Goal: Browse casually: Explore the website without a specific task or goal

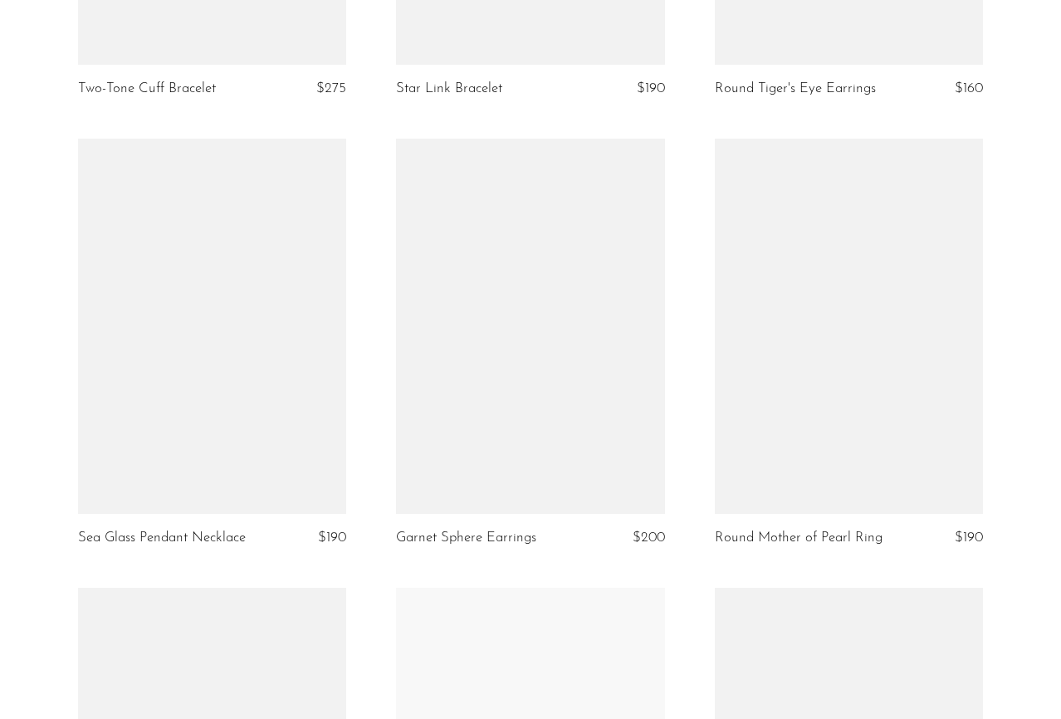
scroll to position [2747, 0]
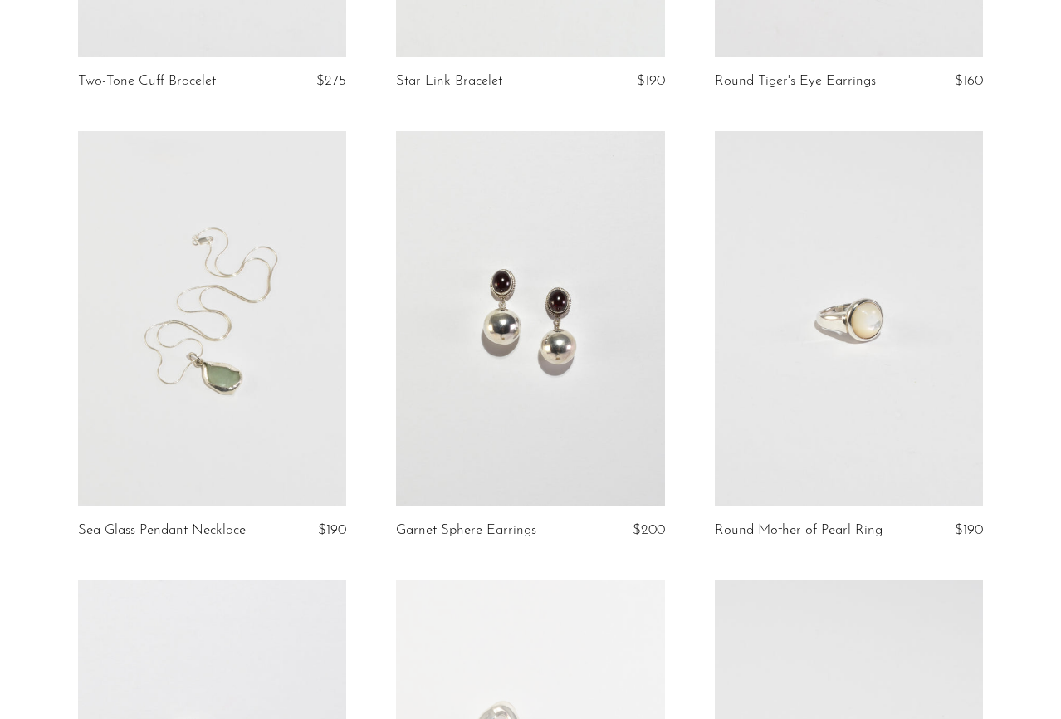
click at [252, 357] on link at bounding box center [212, 319] width 268 height 376
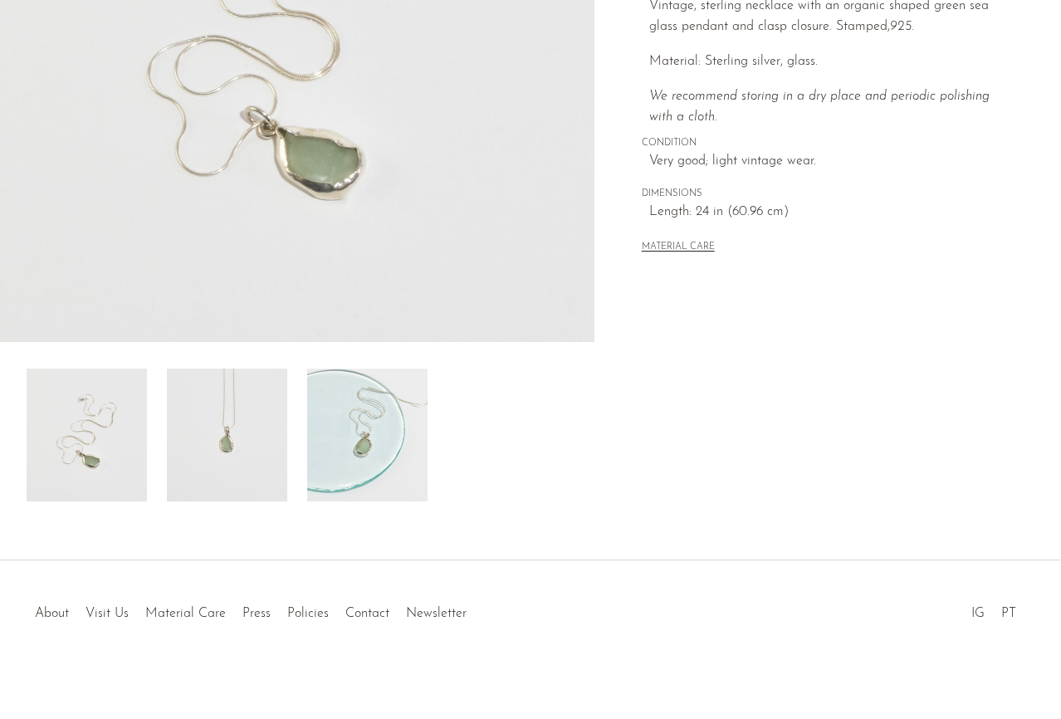
scroll to position [354, 0]
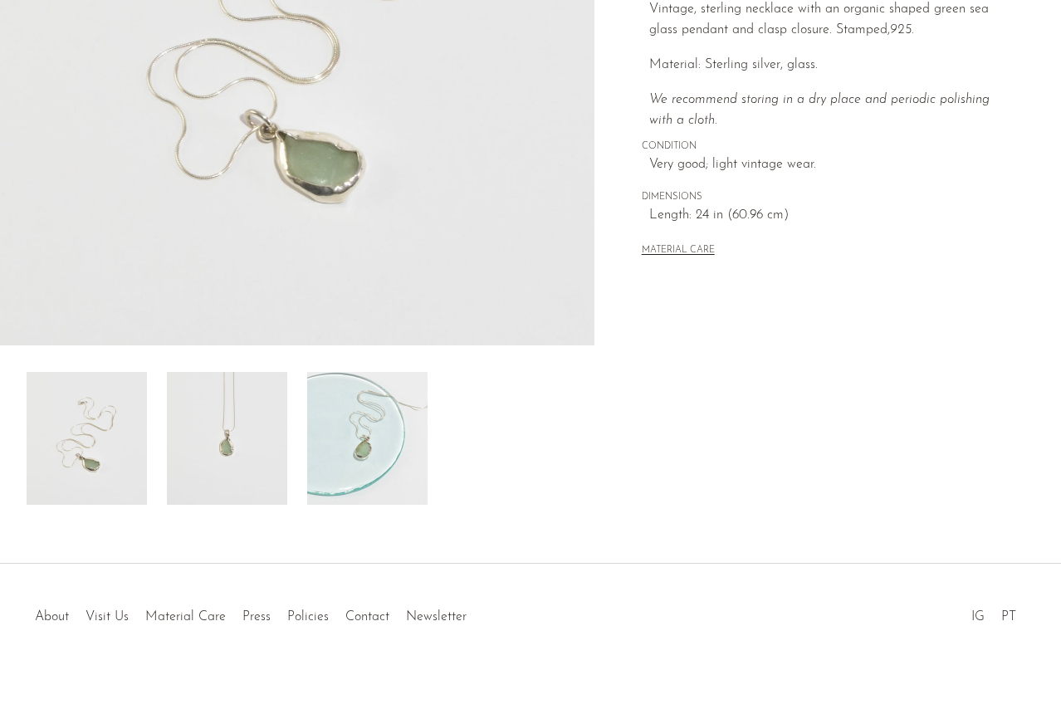
click at [219, 453] on img at bounding box center [227, 438] width 120 height 133
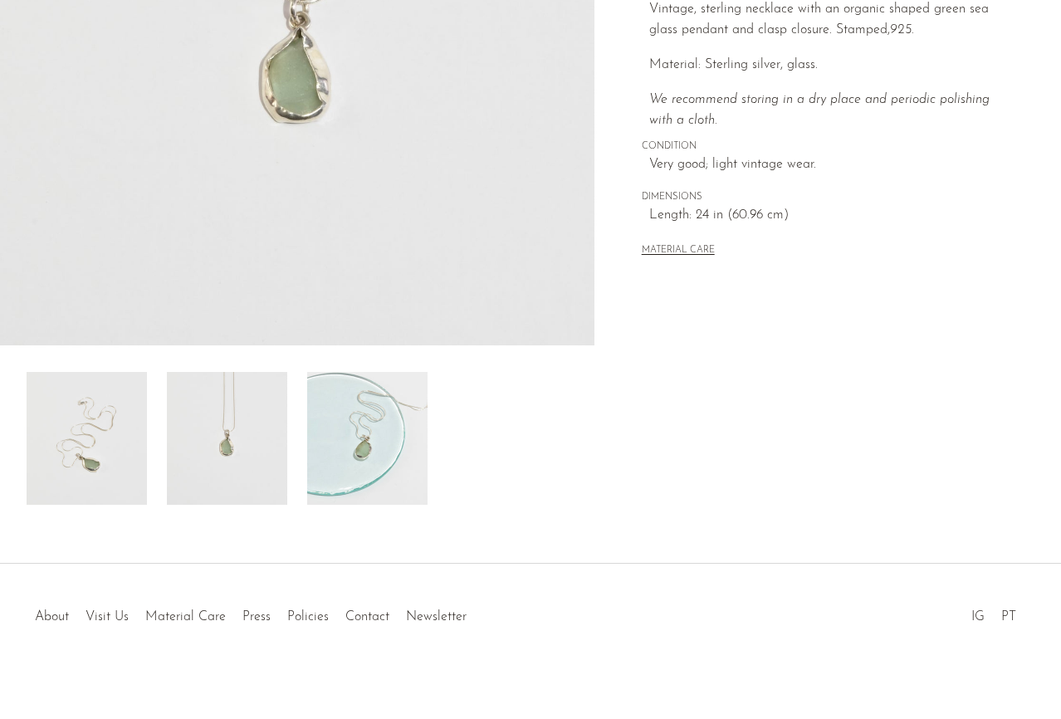
click at [127, 447] on img at bounding box center [87, 438] width 120 height 133
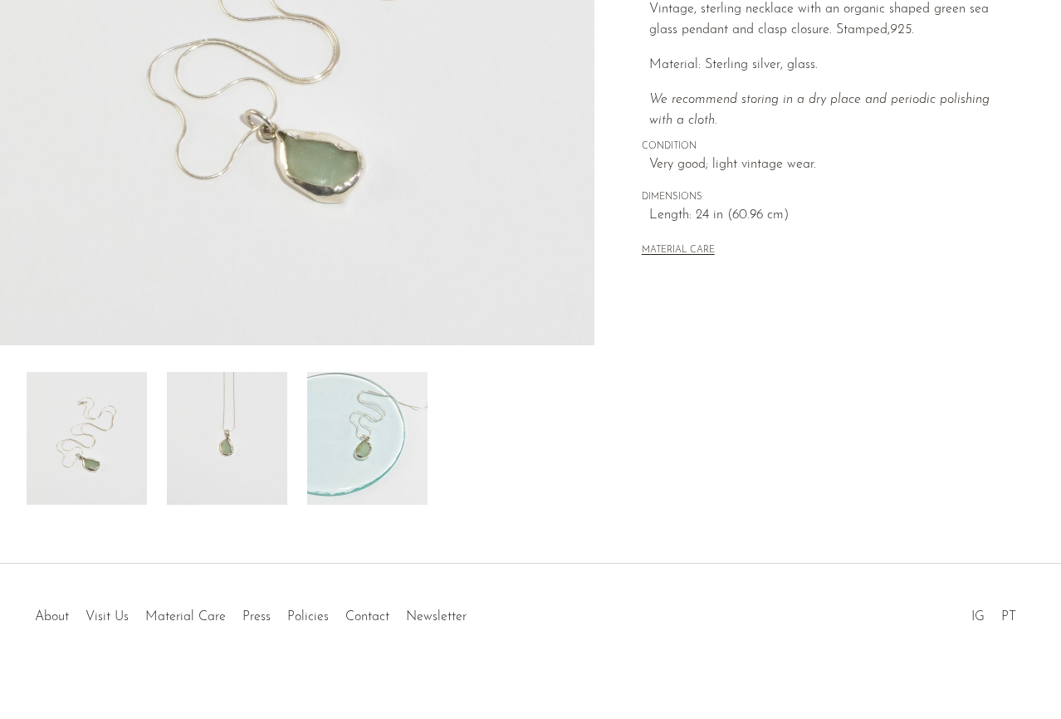
scroll to position [0, 0]
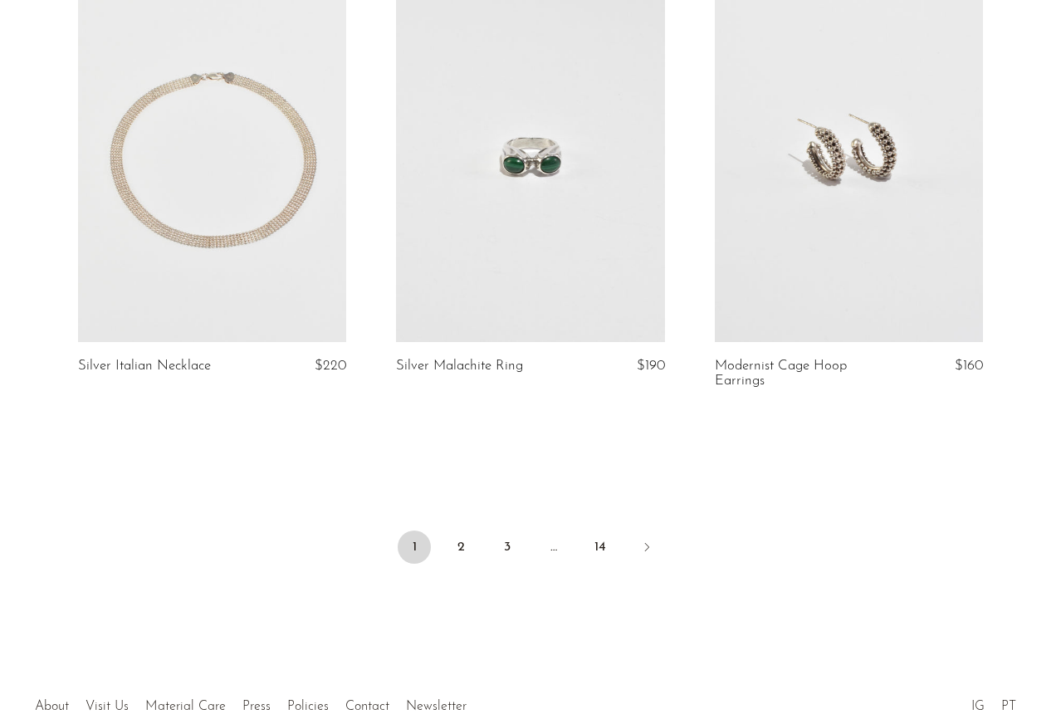
scroll to position [5235, 0]
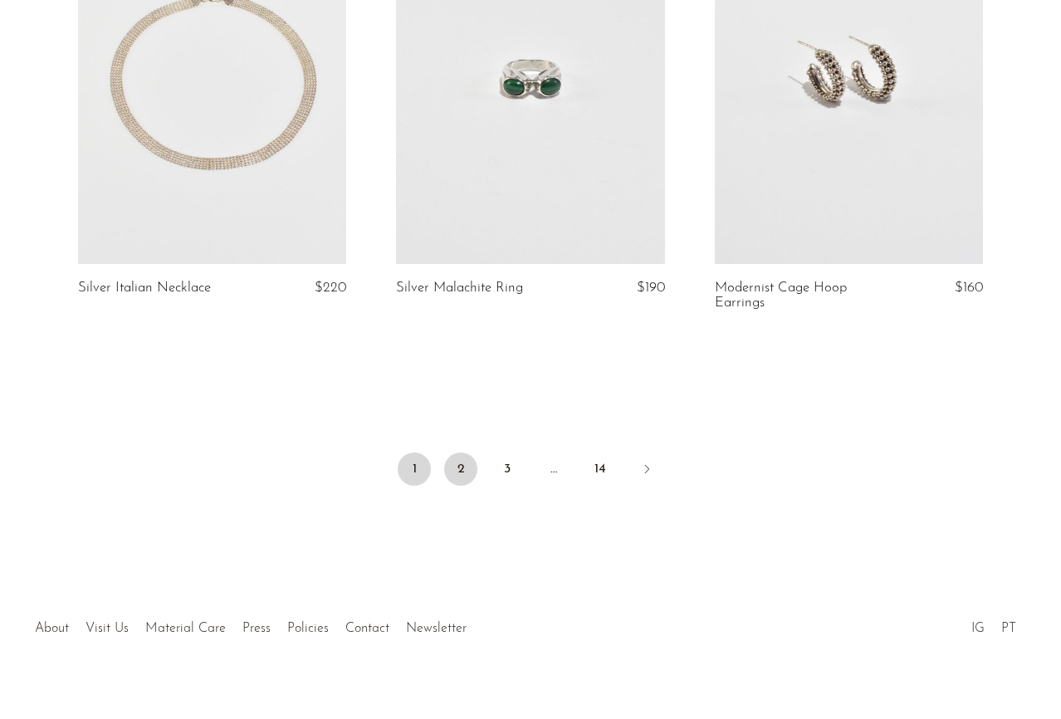
click at [458, 470] on link "2" at bounding box center [460, 468] width 33 height 33
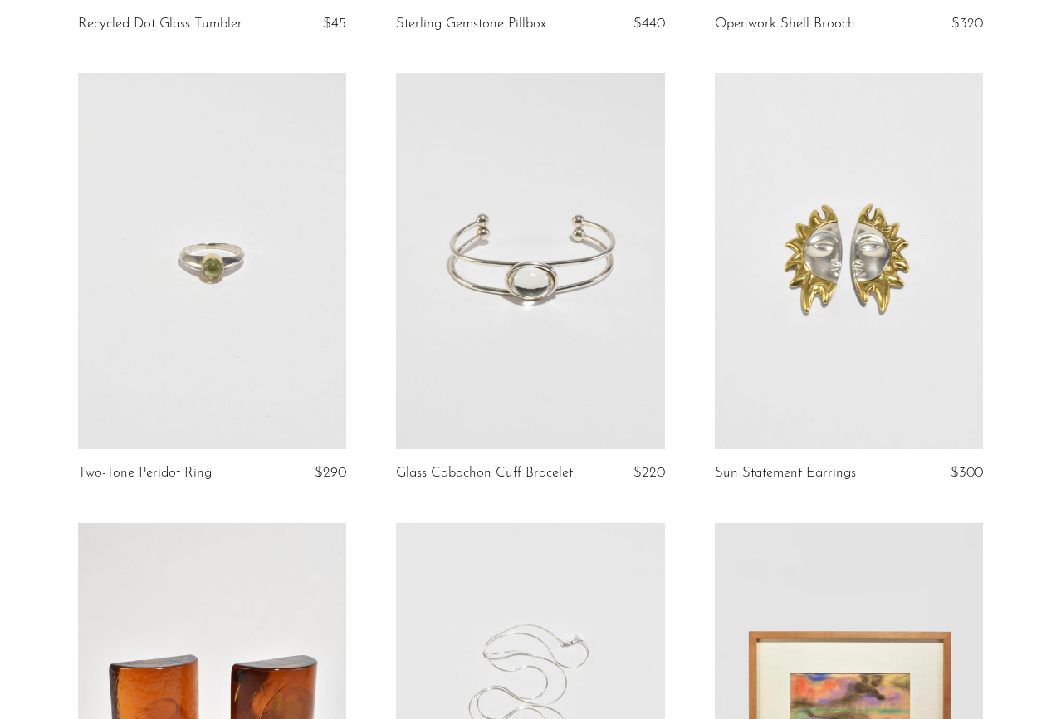
scroll to position [4236, 0]
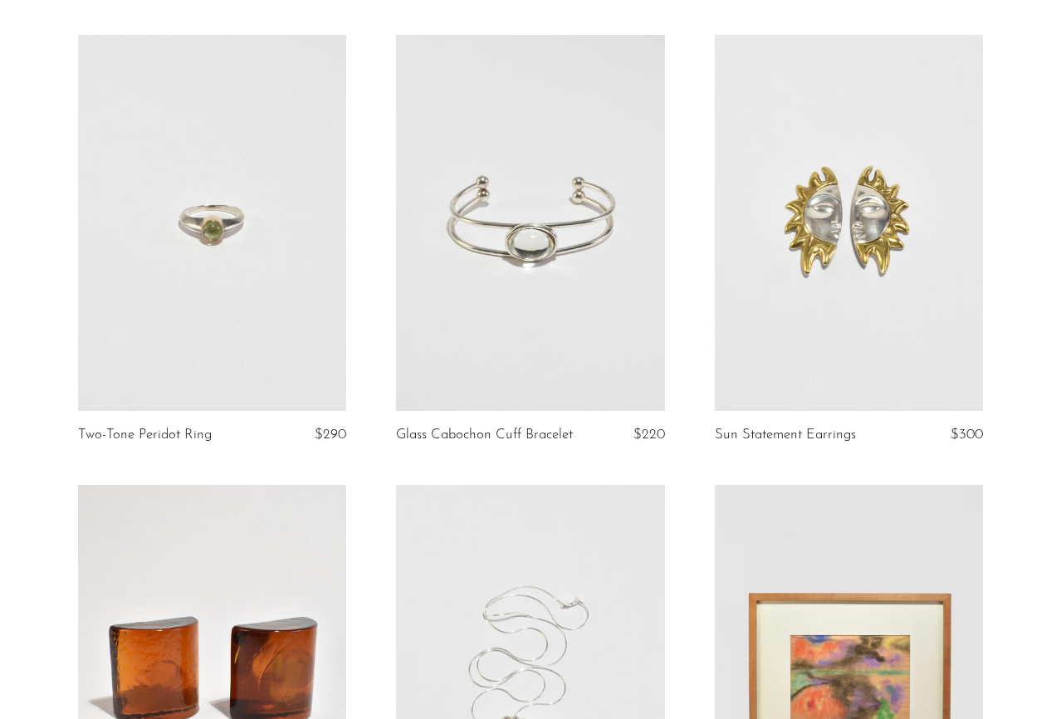
click at [524, 308] on link at bounding box center [530, 223] width 268 height 376
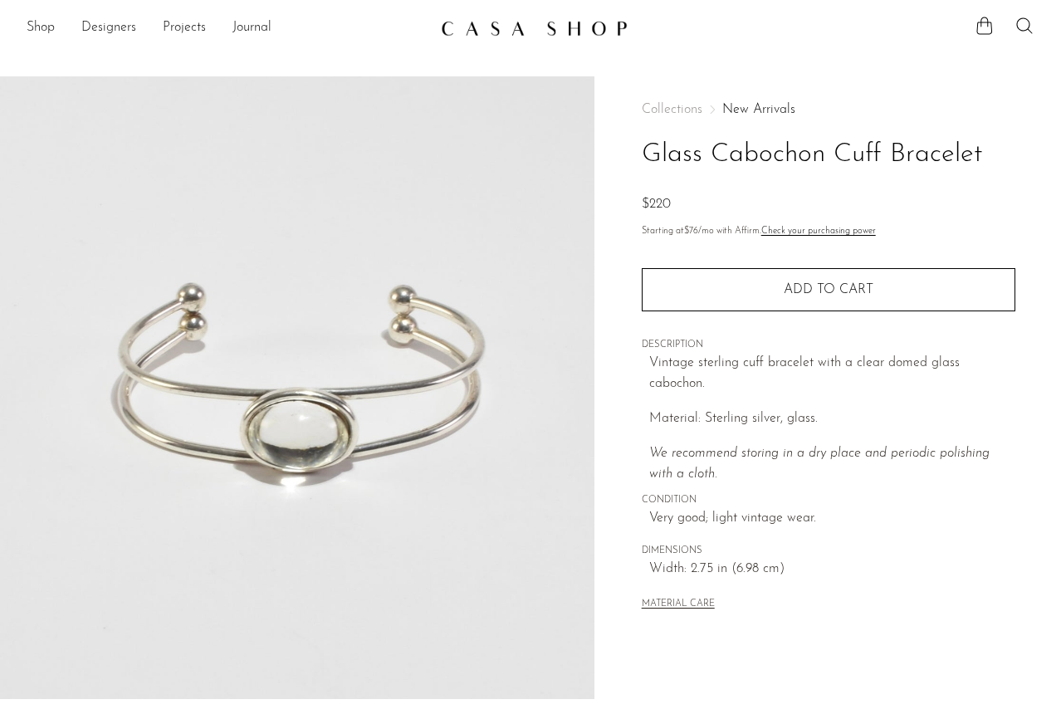
scroll to position [362, 0]
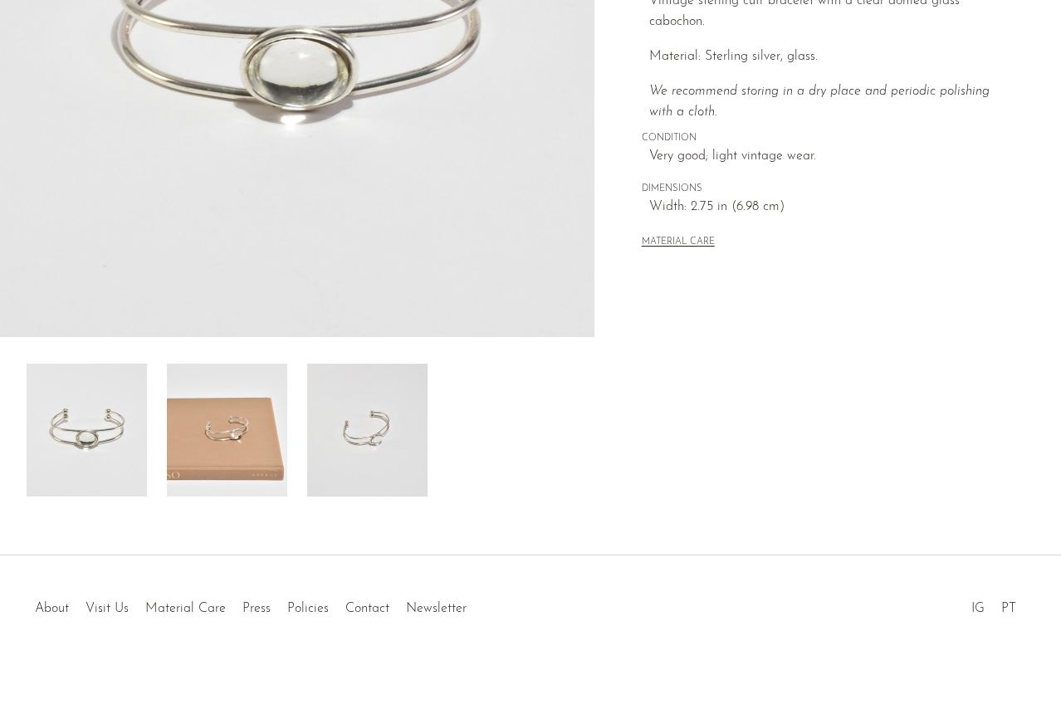
click at [202, 441] on img at bounding box center [227, 430] width 120 height 133
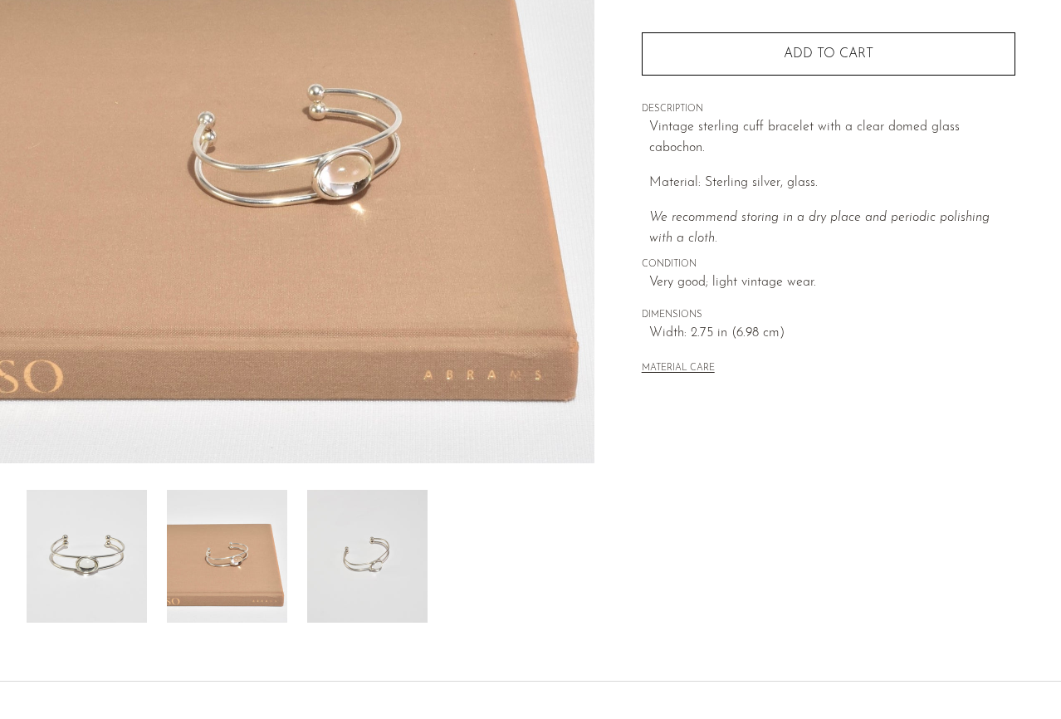
scroll to position [171, 0]
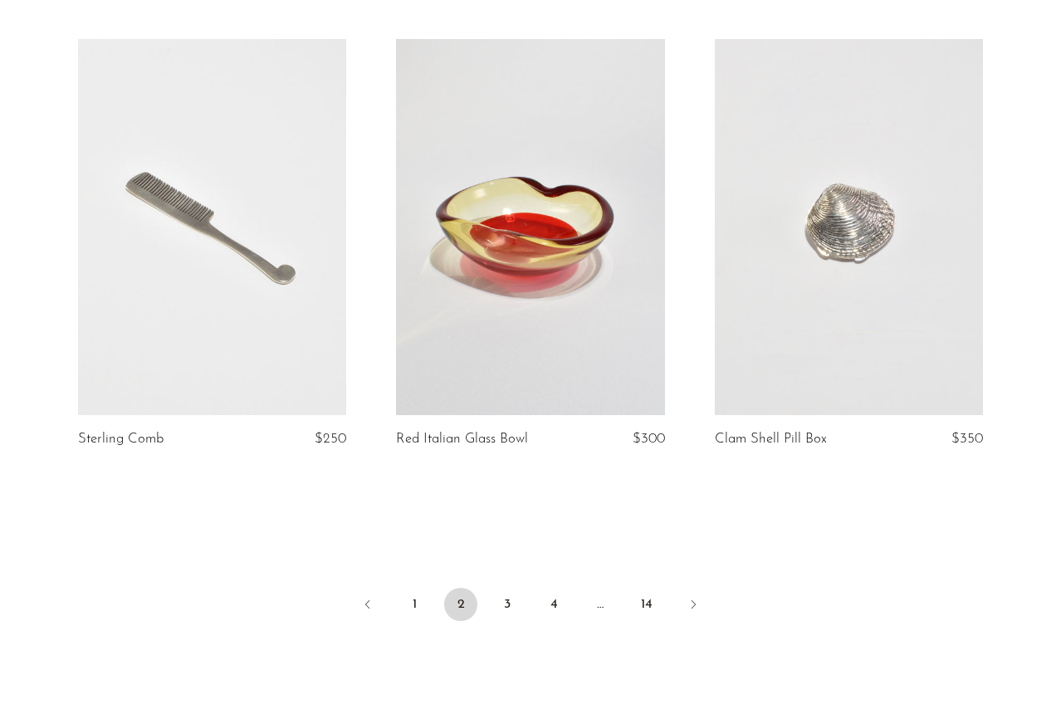
scroll to position [5189, 0]
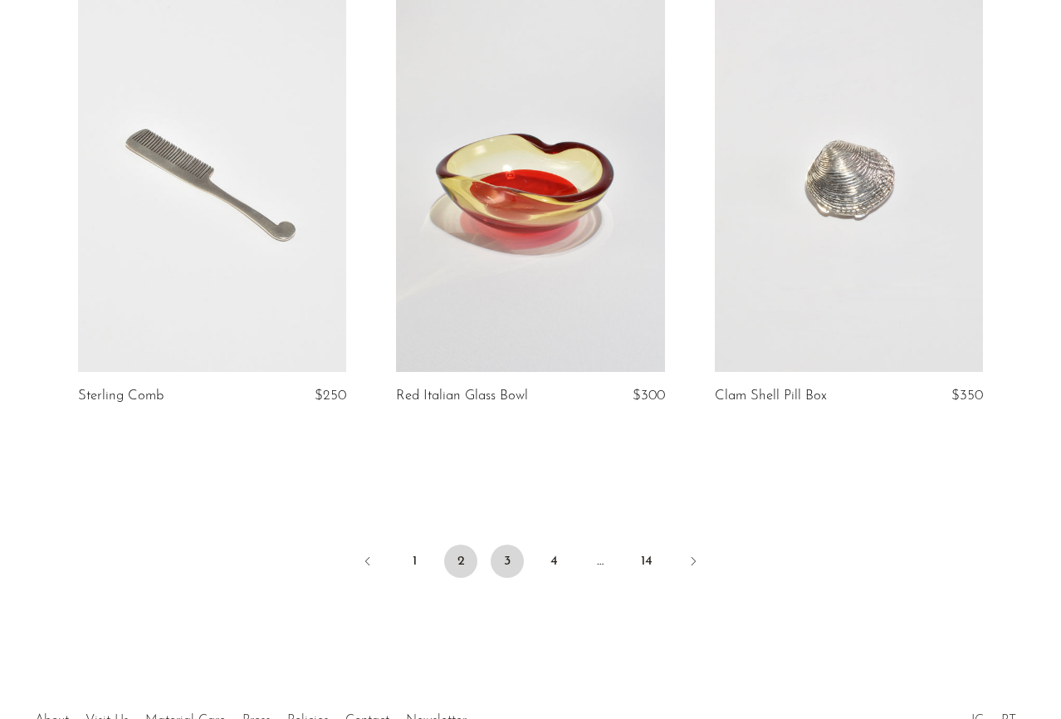
click at [510, 572] on link "3" at bounding box center [506, 560] width 33 height 33
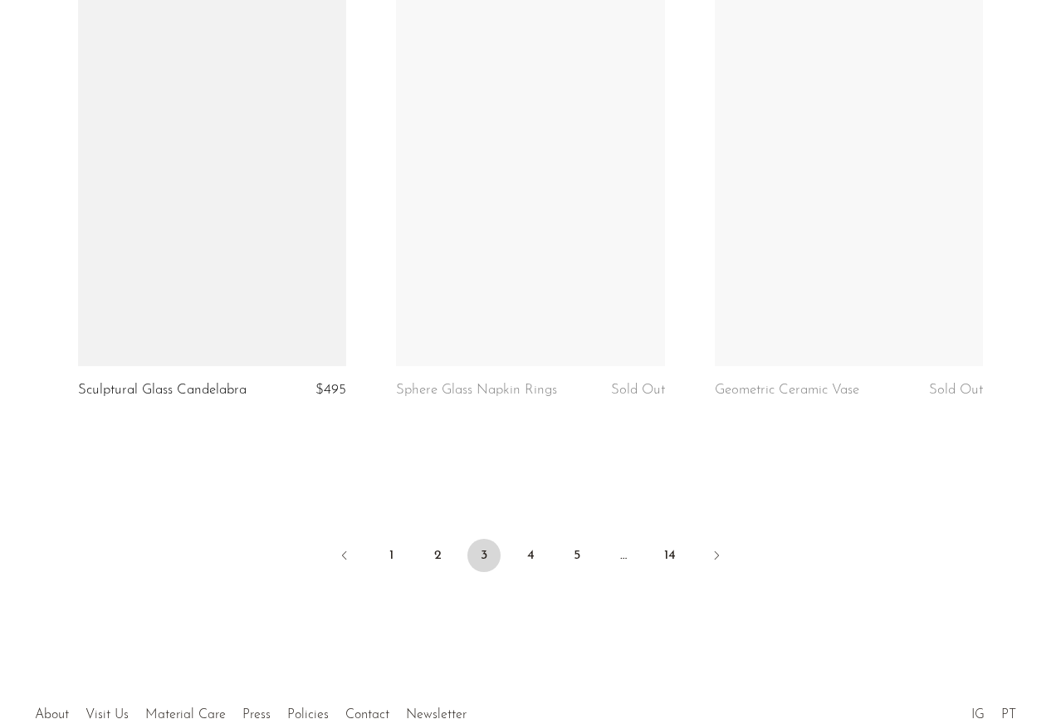
scroll to position [5216, 0]
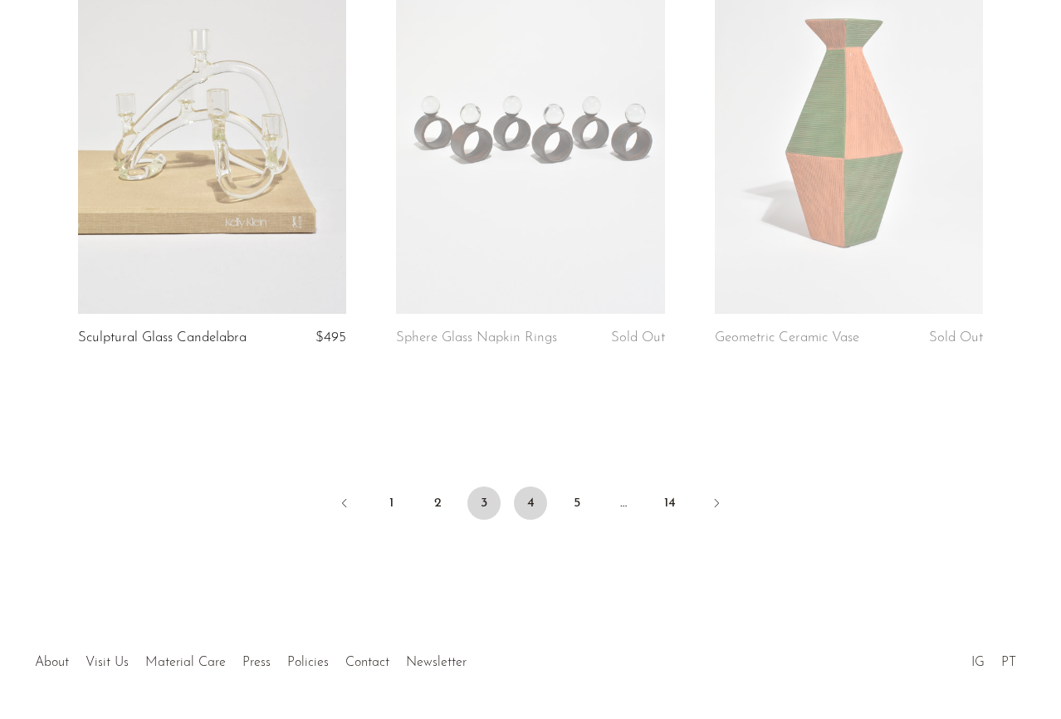
click at [534, 503] on link "4" at bounding box center [530, 502] width 33 height 33
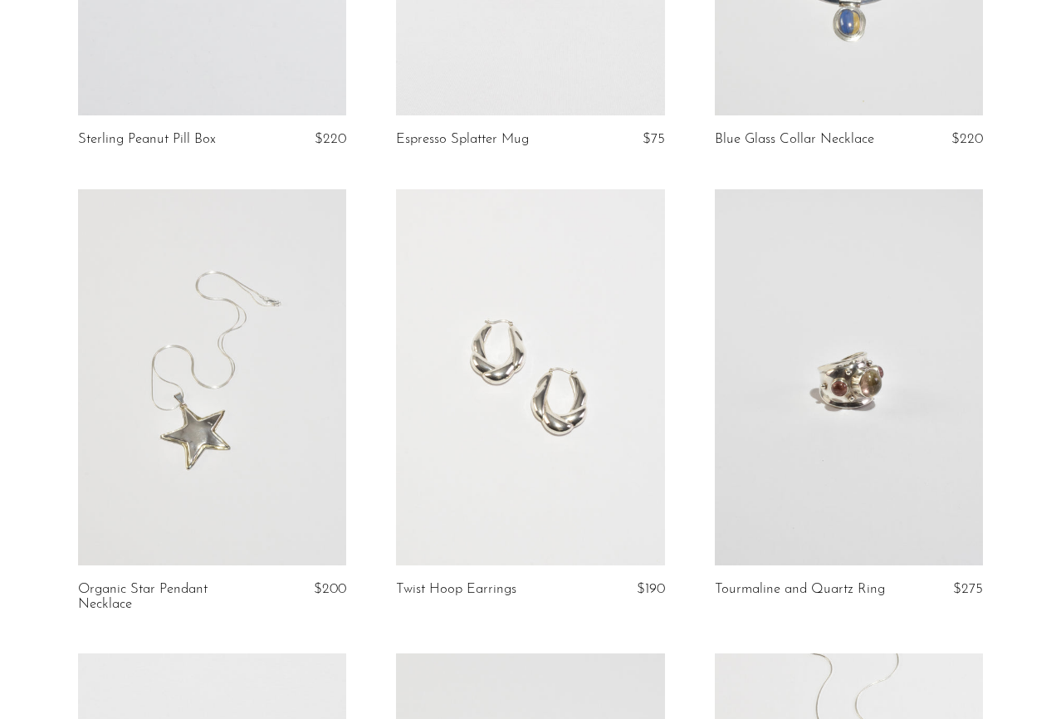
scroll to position [4101, 0]
click at [233, 349] on link at bounding box center [212, 374] width 268 height 376
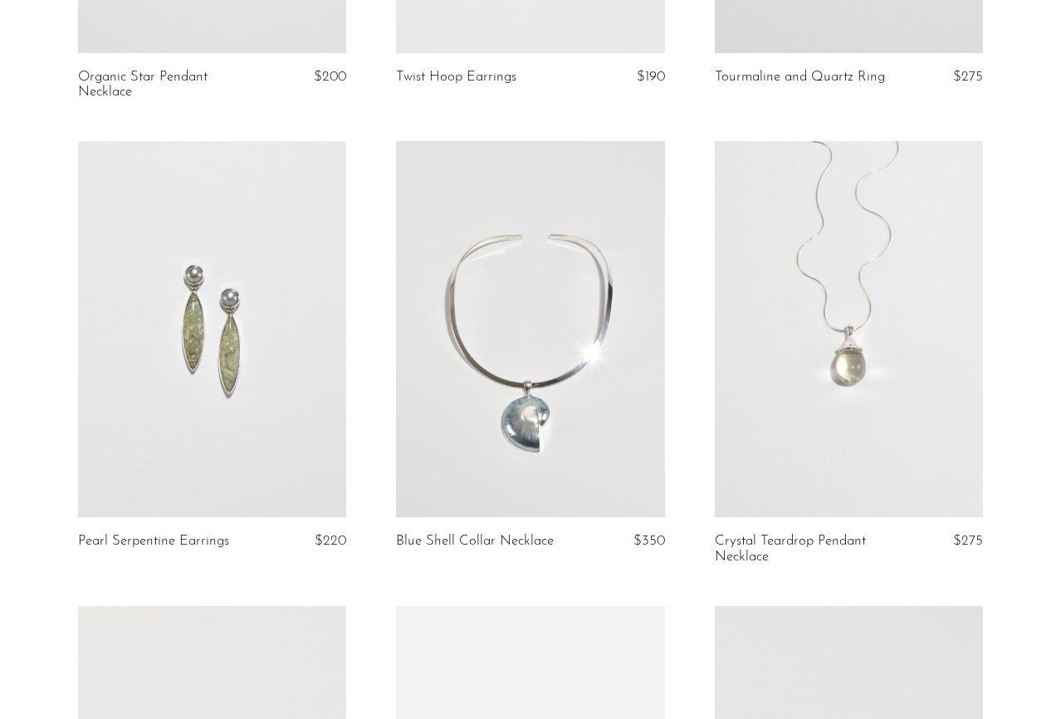
scroll to position [4686, 0]
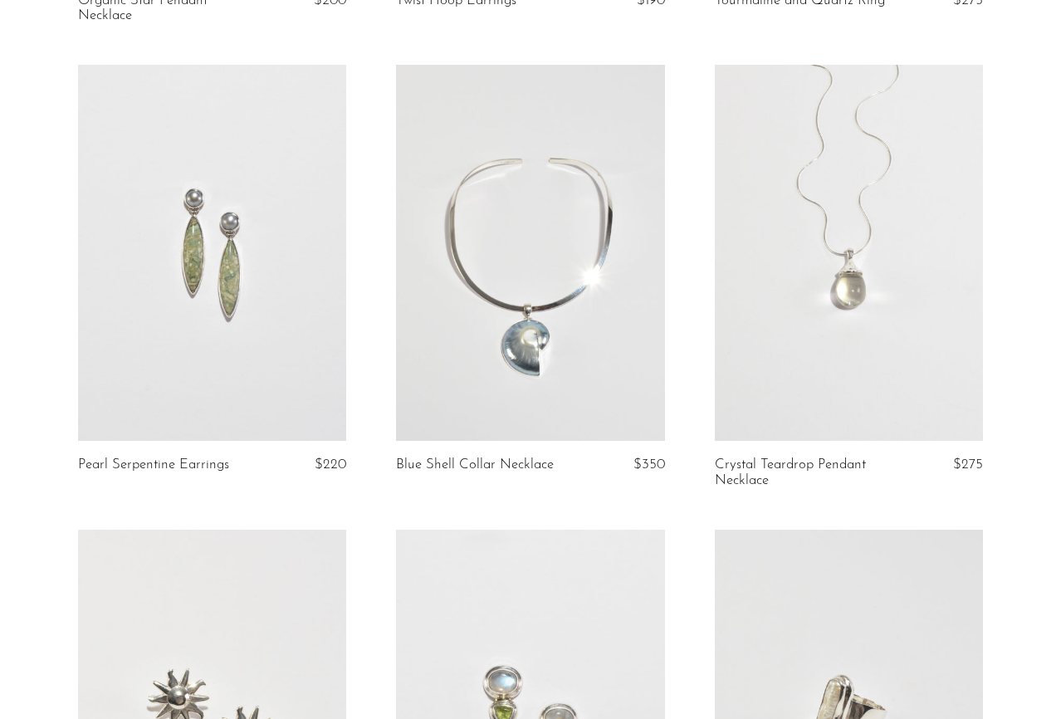
click at [541, 338] on link at bounding box center [530, 253] width 268 height 376
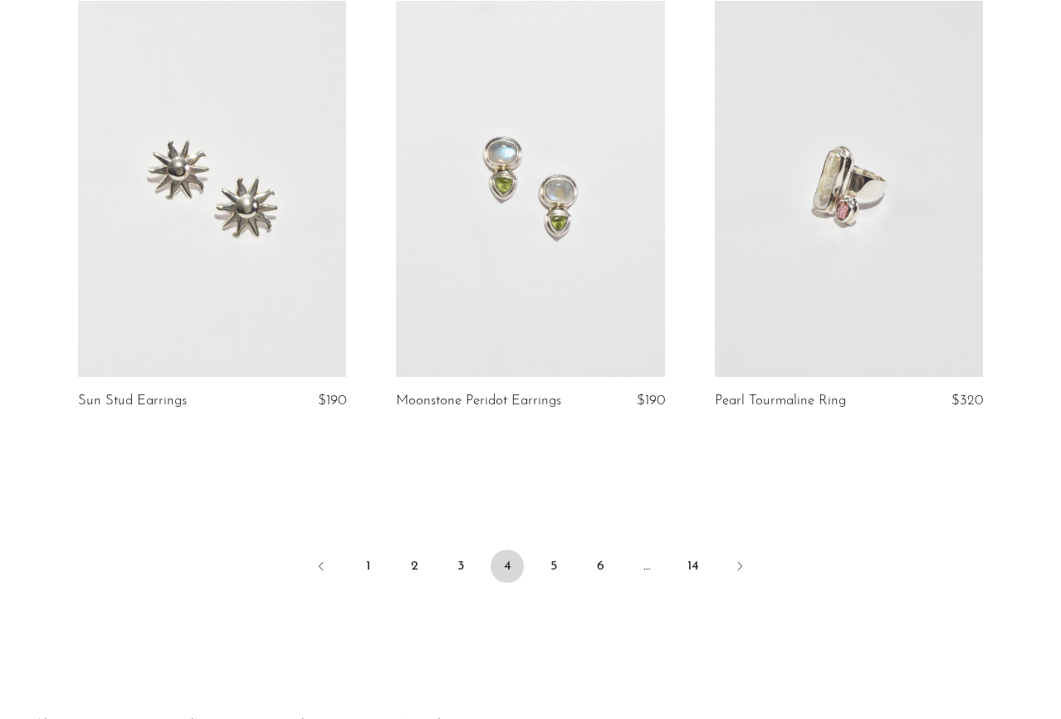
scroll to position [5302, 0]
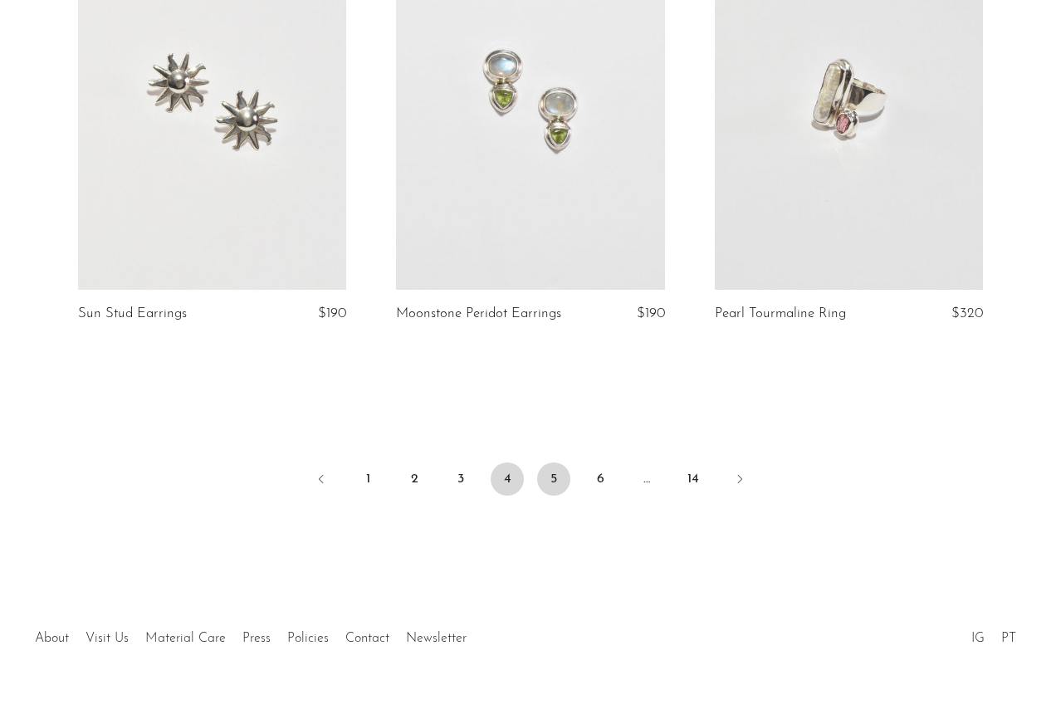
click at [549, 462] on link "5" at bounding box center [553, 478] width 33 height 33
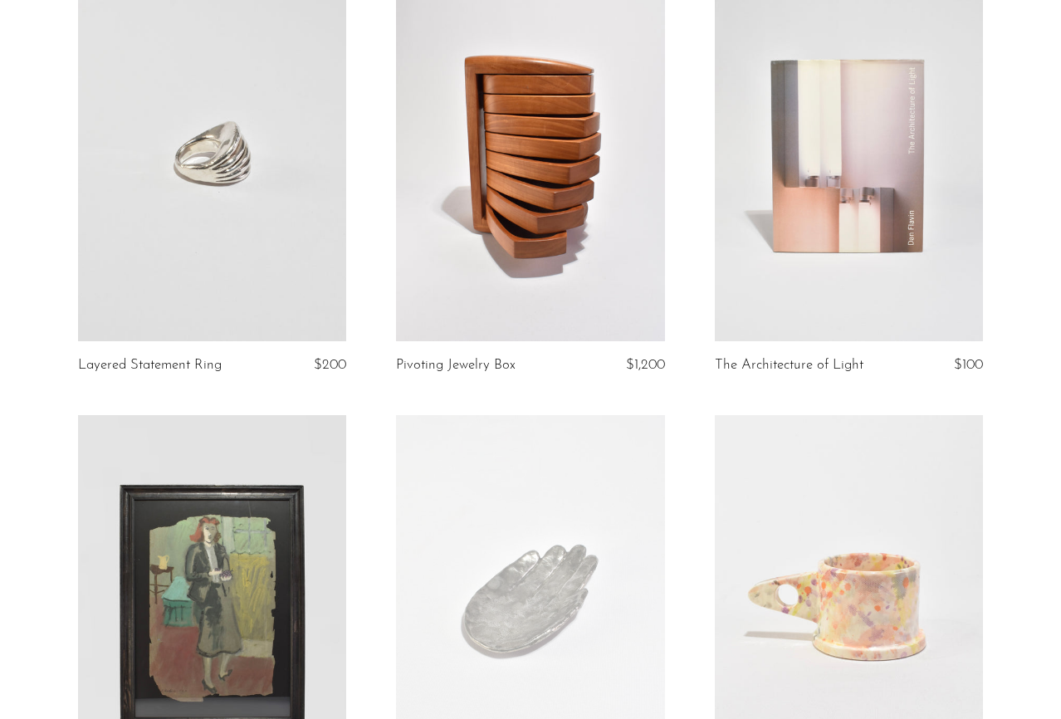
scroll to position [185, 0]
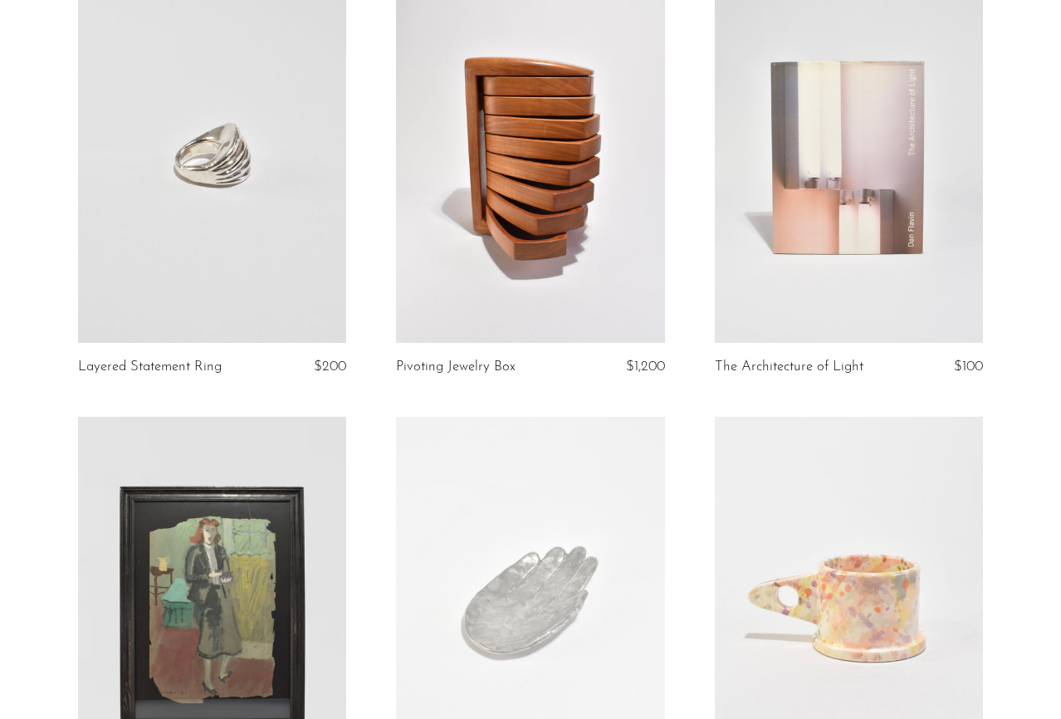
click at [612, 177] on link at bounding box center [530, 156] width 268 height 376
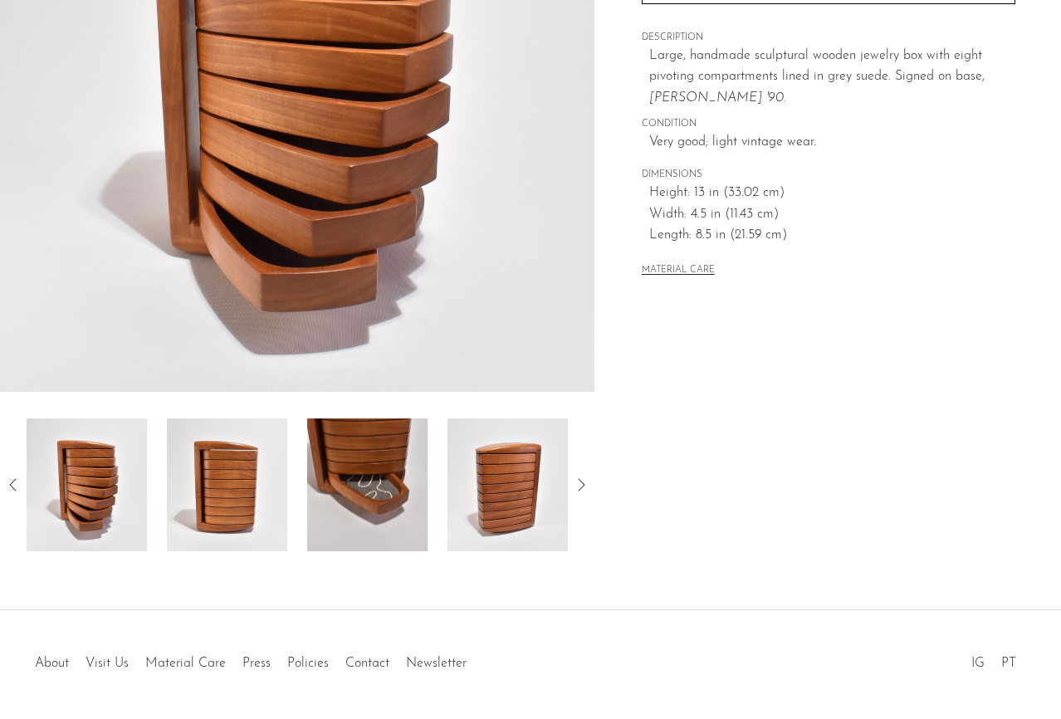
scroll to position [362, 0]
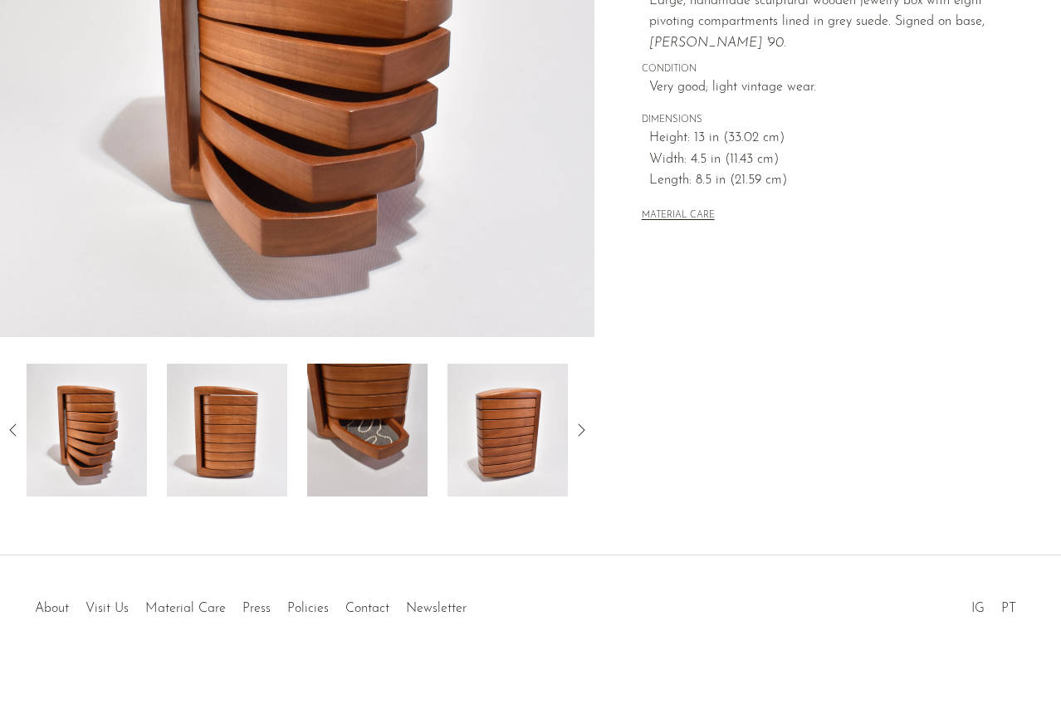
click at [368, 456] on img at bounding box center [367, 430] width 120 height 133
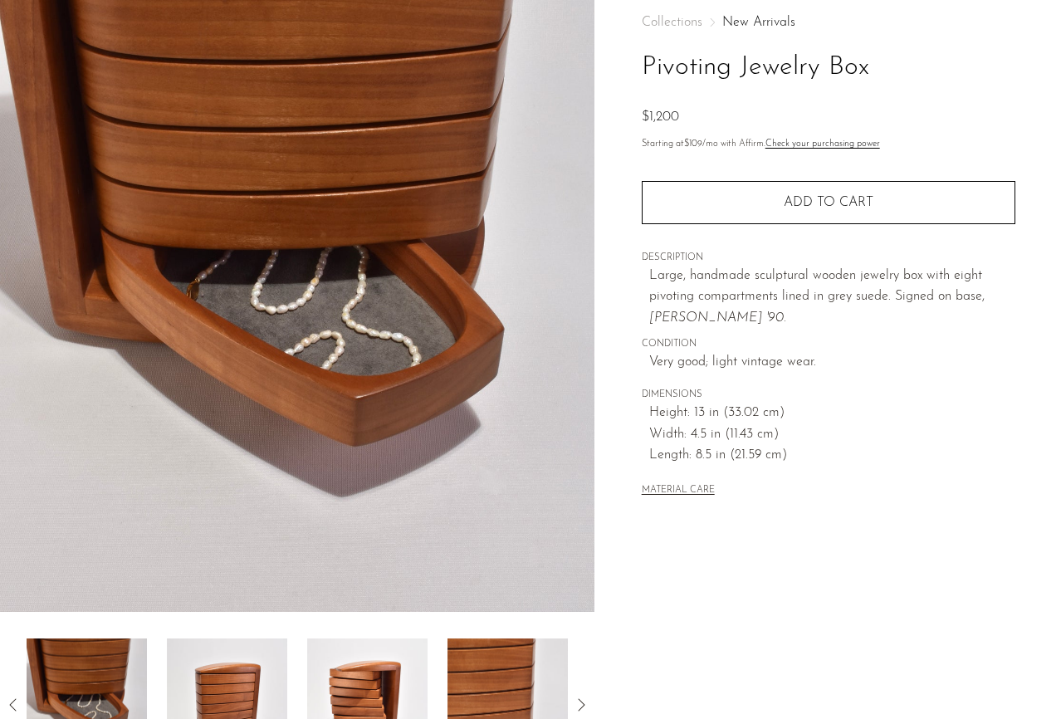
scroll to position [31, 0]
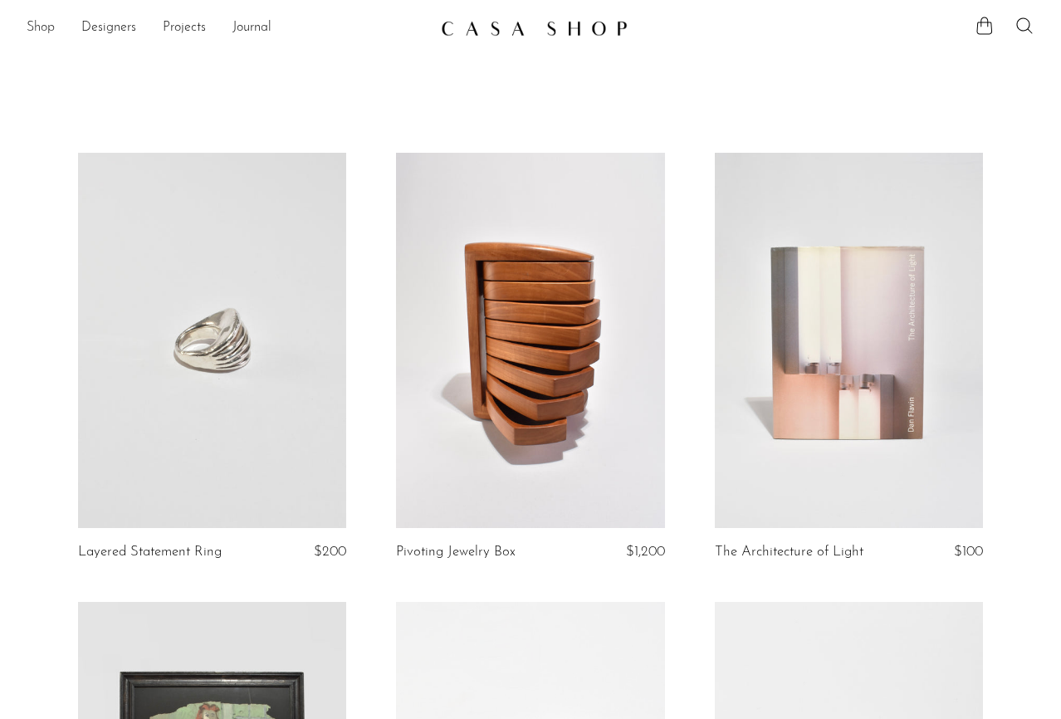
click at [44, 26] on link "Shop" at bounding box center [41, 28] width 28 height 22
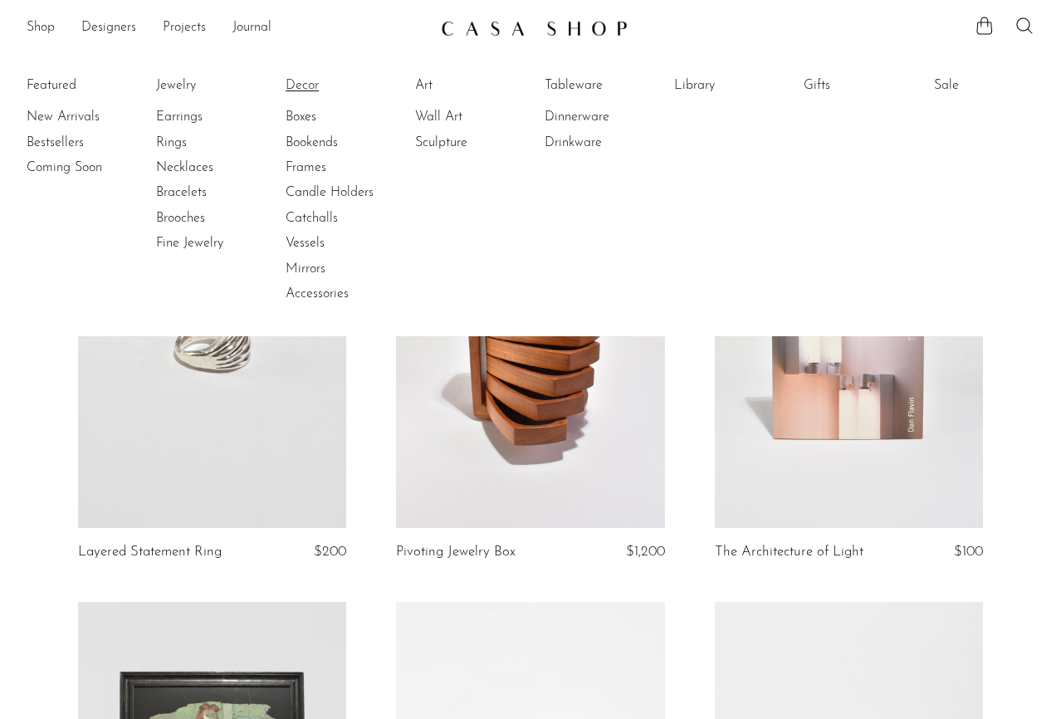
click at [305, 82] on link "Decor" at bounding box center [347, 85] width 124 height 18
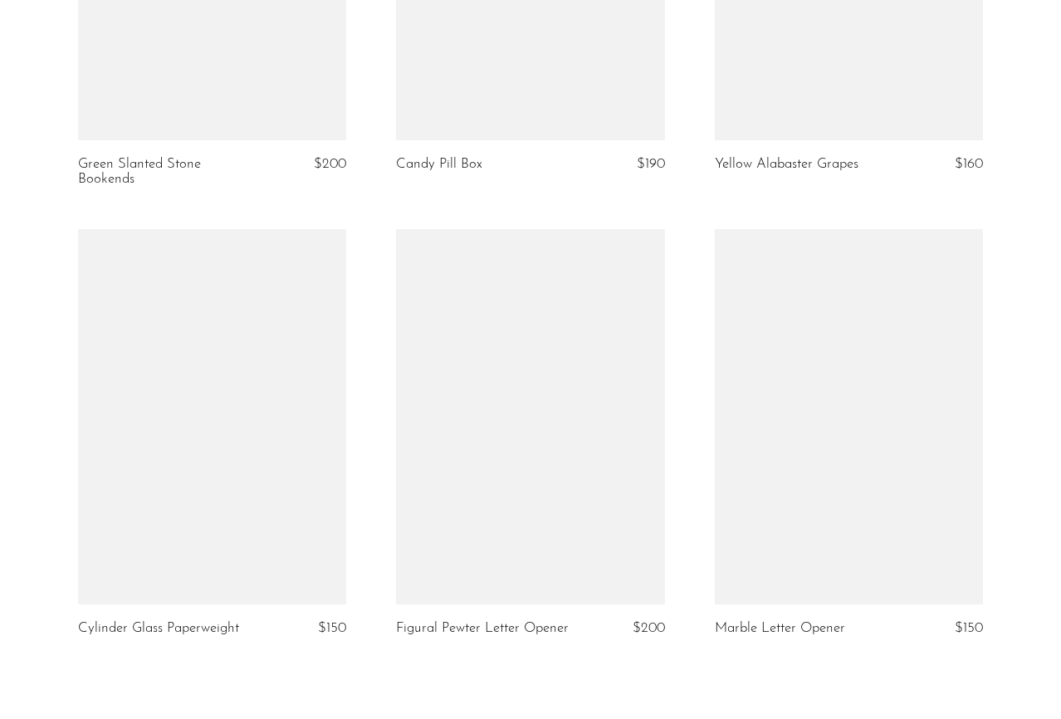
scroll to position [5154, 0]
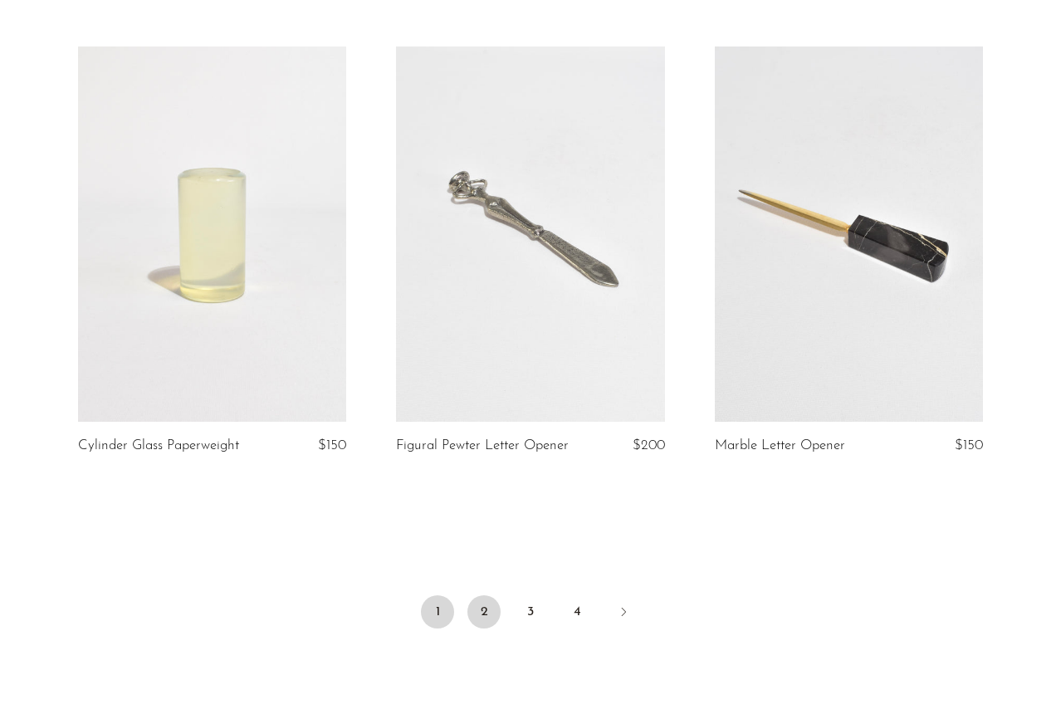
click at [473, 596] on link "2" at bounding box center [483, 611] width 33 height 33
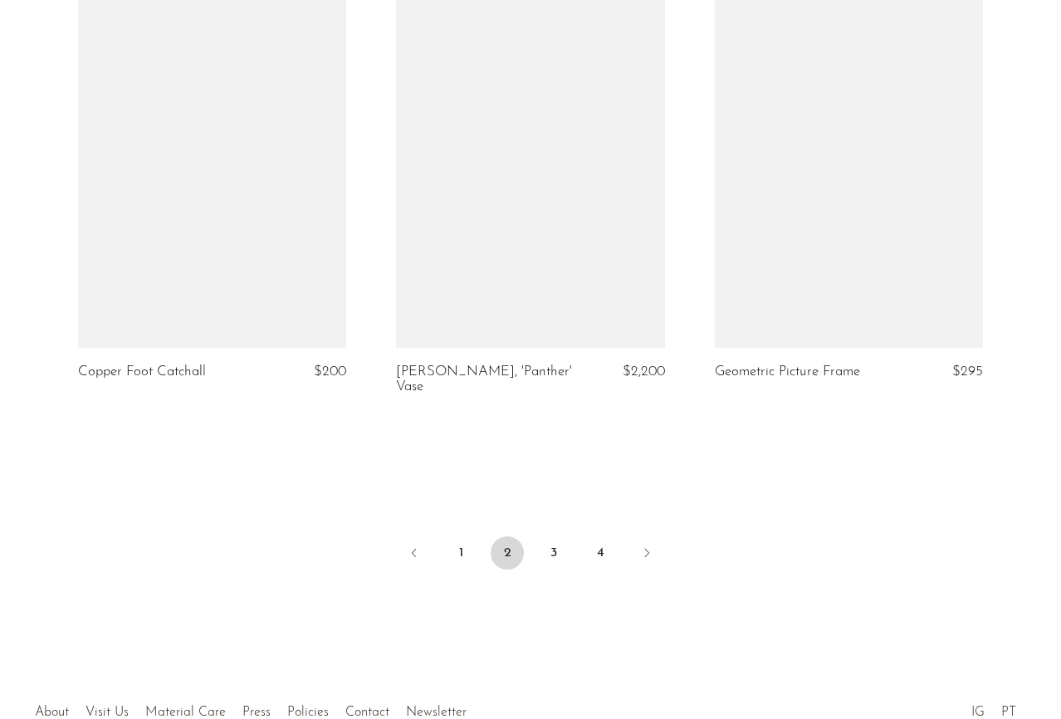
scroll to position [5271, 0]
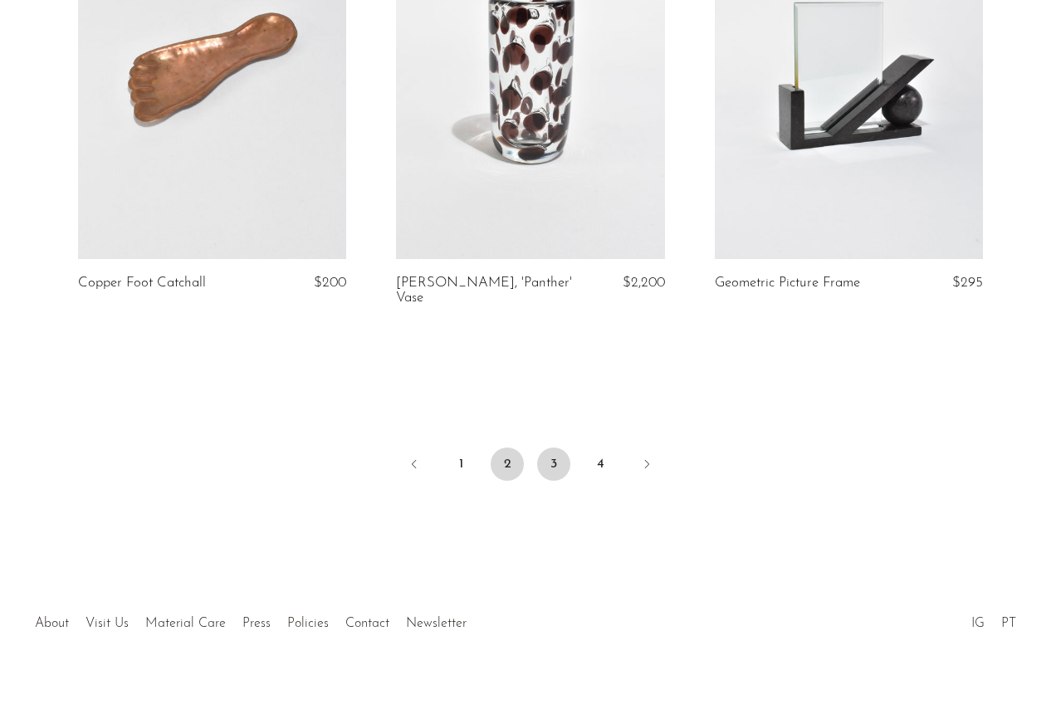
click at [544, 450] on link "3" at bounding box center [553, 463] width 33 height 33
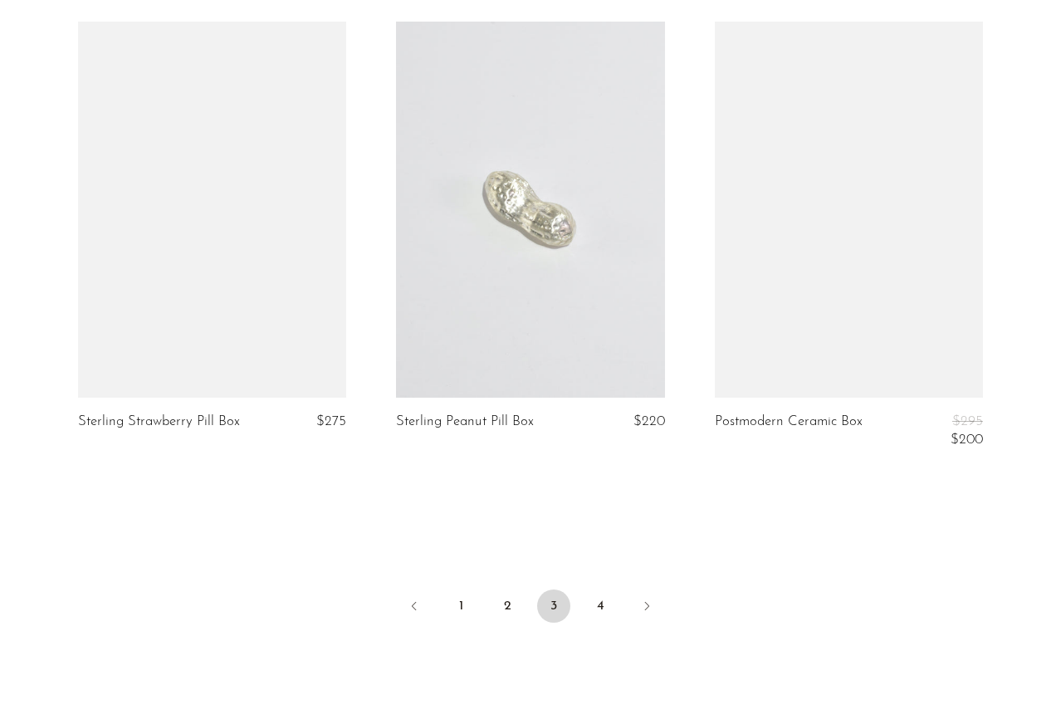
scroll to position [5180, 0]
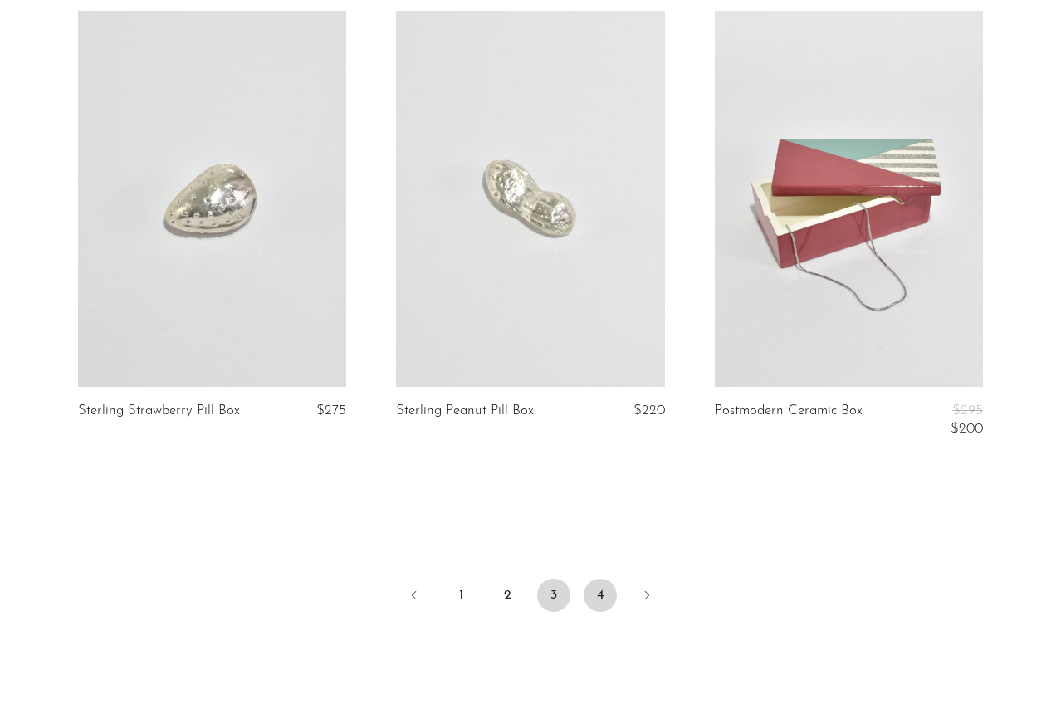
click at [603, 578] on link "4" at bounding box center [599, 594] width 33 height 33
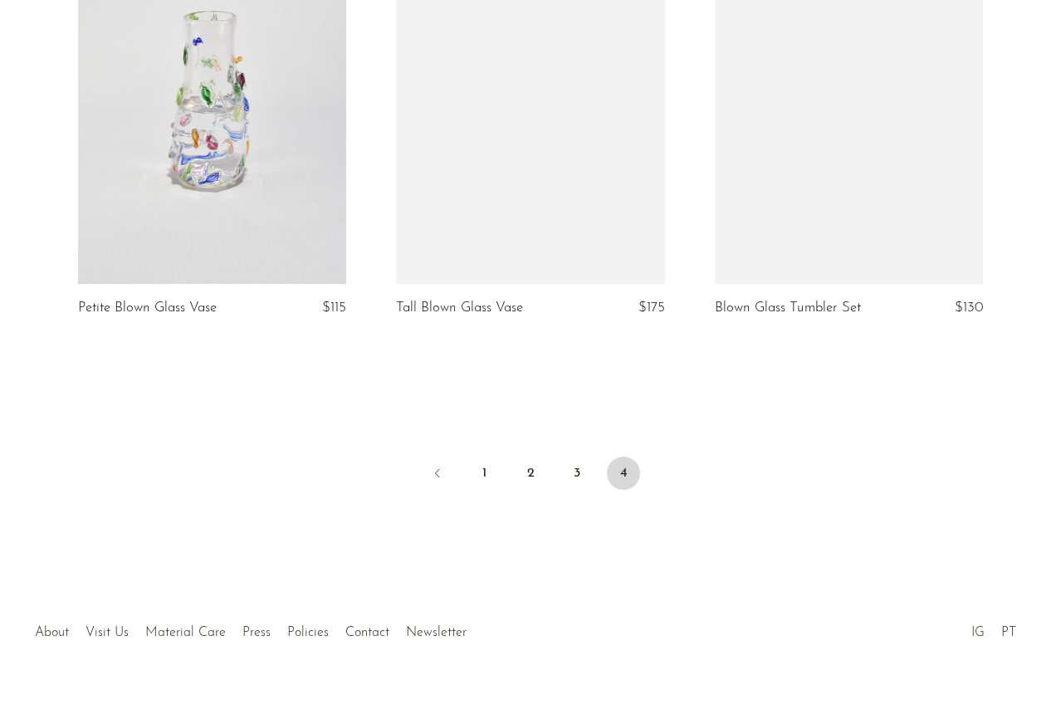
scroll to position [1205, 0]
